Goal: Task Accomplishment & Management: Complete application form

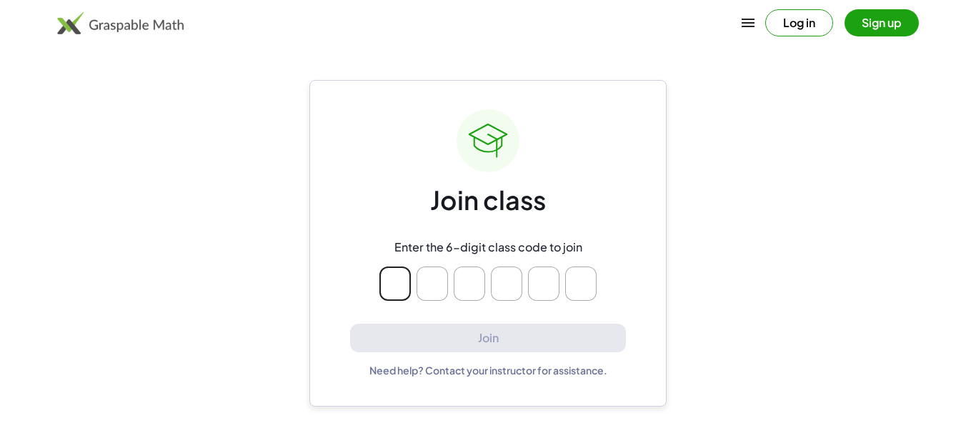
click at [880, 262] on main "Join class Enter the 6-digit class code to join Join Need help? Contact your in…" at bounding box center [488, 214] width 976 height 428
click at [103, 325] on main "Join class Enter the 6-digit class code to join Join Need help? Contact your in…" at bounding box center [488, 214] width 976 height 428
click at [95, 307] on main "Join class Enter the 6-digit class code to join Join Need help? Contact your in…" at bounding box center [488, 214] width 976 height 428
click at [399, 289] on input "Please enter OTP character 1" at bounding box center [394, 283] width 31 height 34
type input "*"
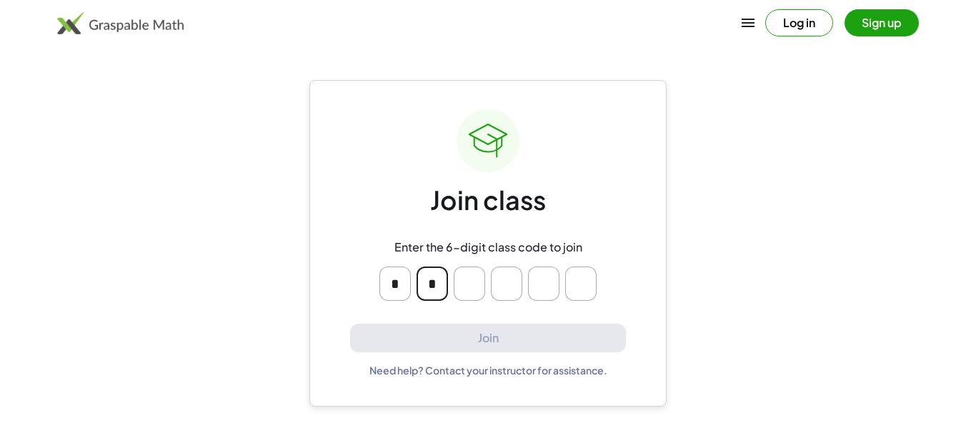
type input "*"
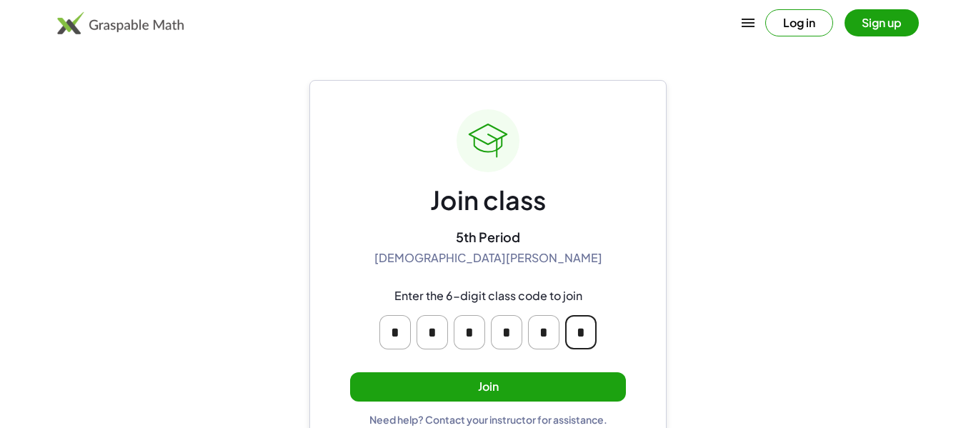
scroll to position [27, 0]
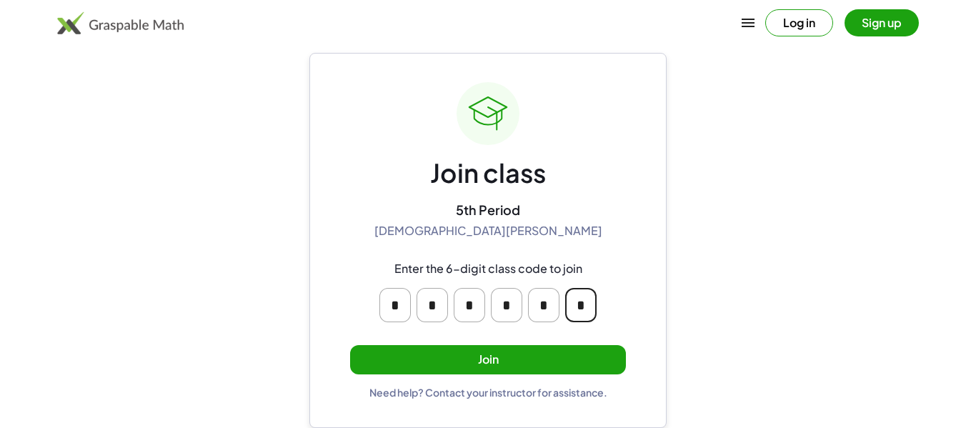
type input "*"
click at [486, 356] on button "Join" at bounding box center [488, 359] width 276 height 29
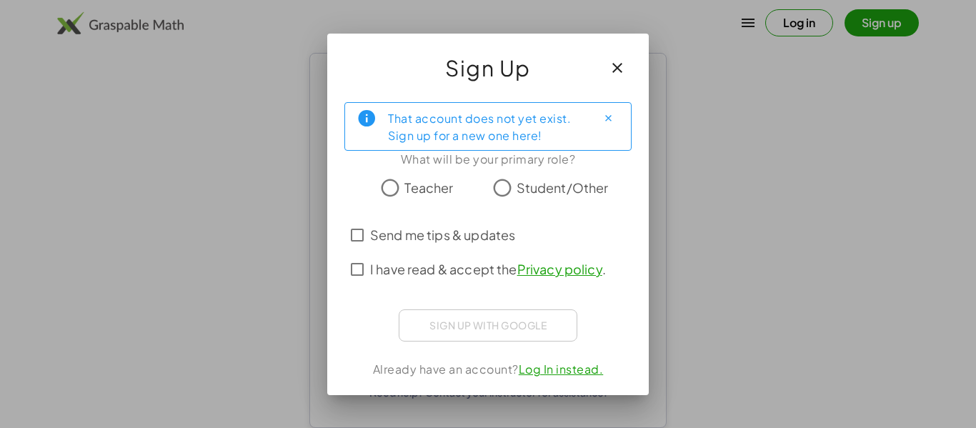
click at [524, 199] on label "Student/Other" at bounding box center [563, 188] width 92 height 29
click at [506, 270] on span "I have read & accept the Privacy policy ." at bounding box center [488, 268] width 236 height 19
